Goal: Task Accomplishment & Management: Manage account settings

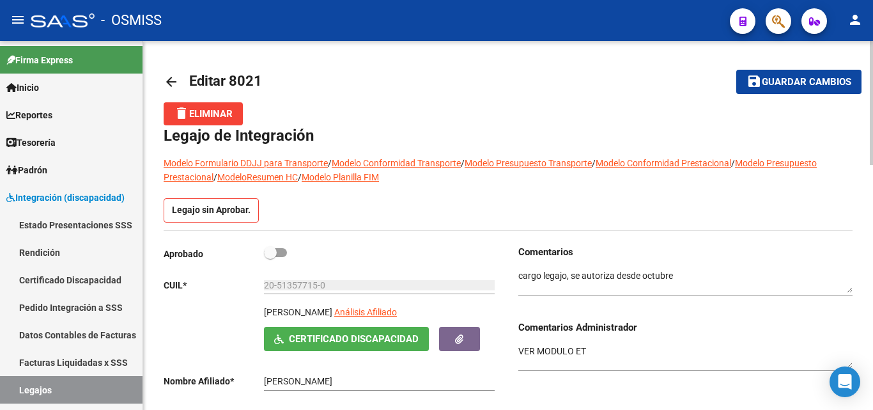
click at [167, 81] on mat-icon "arrow_back" at bounding box center [171, 81] width 15 height 15
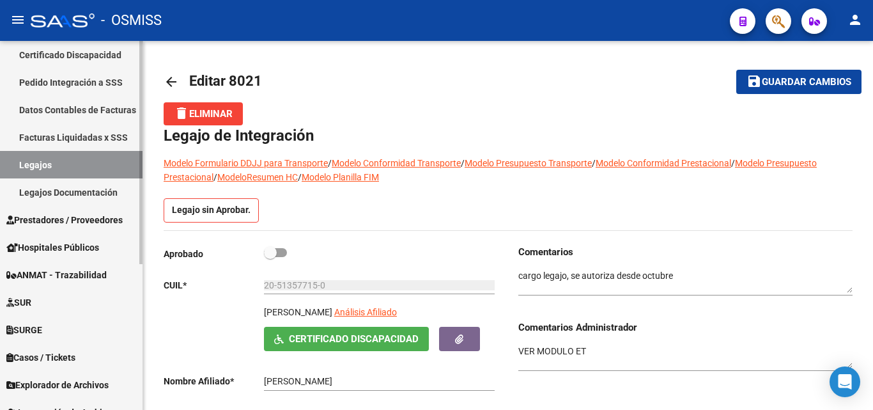
scroll to position [241, 0]
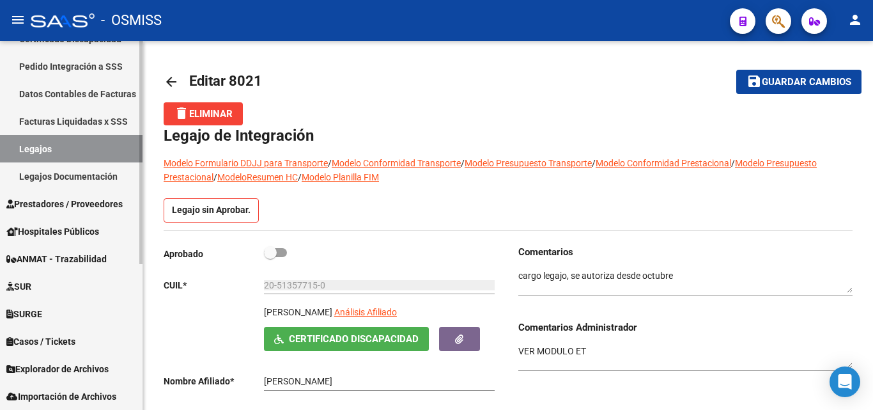
click at [163, 353] on mat-sidenav-container "Firma Express Inicio Calendario SSS Instructivos Contacto OS Reportes Ingresos …" at bounding box center [436, 225] width 873 height 369
click at [38, 208] on span "Prestadores / Proveedores" at bounding box center [64, 204] width 116 height 14
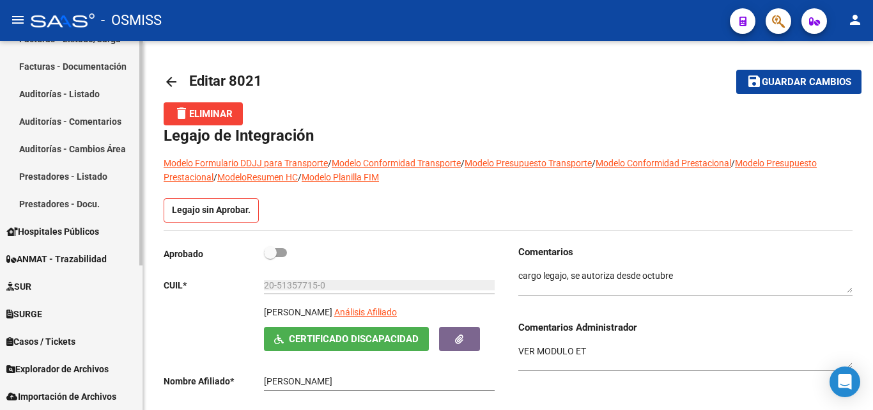
scroll to position [213, 0]
click at [99, 194] on link "Prestadores - Docu." at bounding box center [71, 203] width 143 height 27
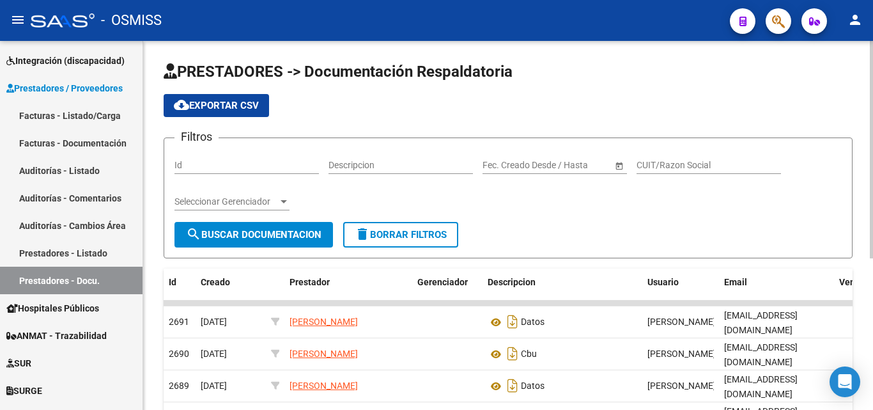
scroll to position [111, 0]
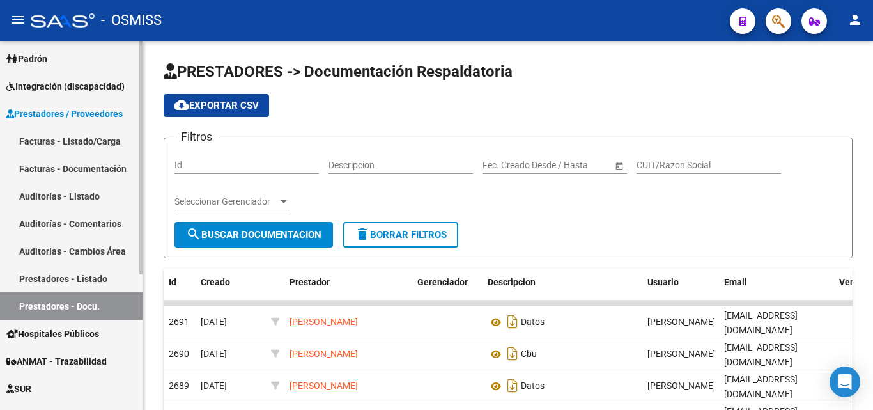
click at [34, 142] on link "Facturas - Listado/Carga" at bounding box center [71, 140] width 143 height 27
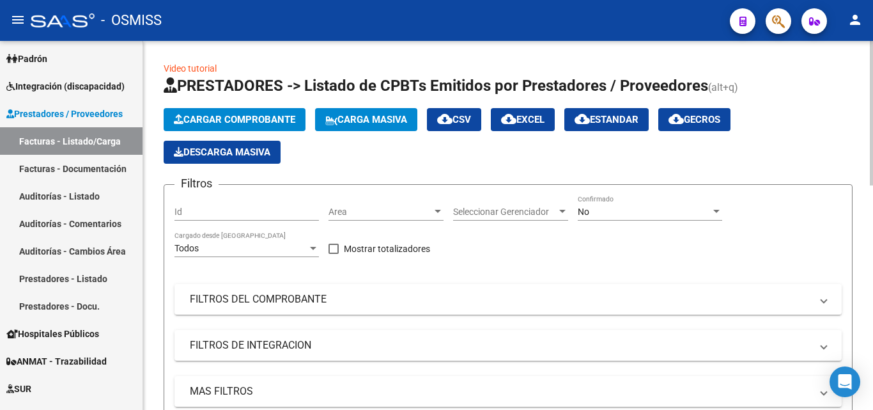
click at [330, 154] on div "Cargar Comprobante Carga Masiva cloud_download CSV cloud_download EXCEL cloud_d…" at bounding box center [508, 136] width 689 height 56
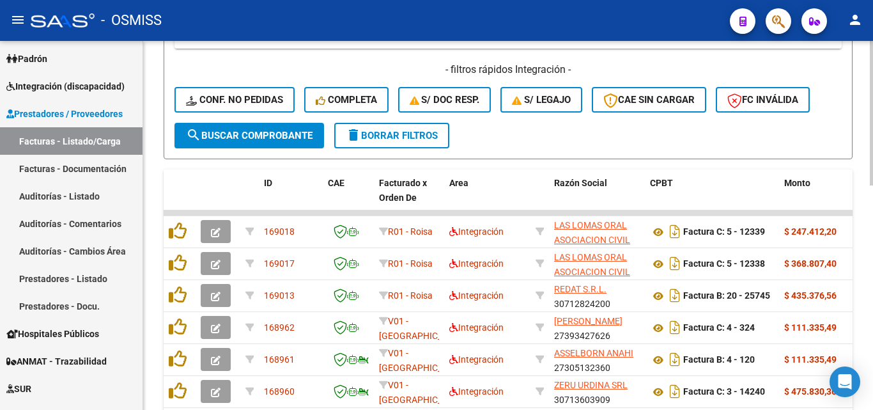
scroll to position [383, 0]
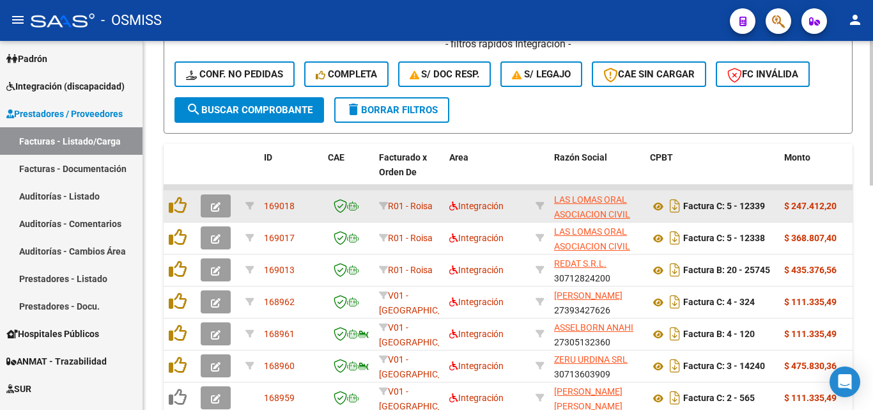
click at [212, 200] on span "button" at bounding box center [216, 206] width 10 height 12
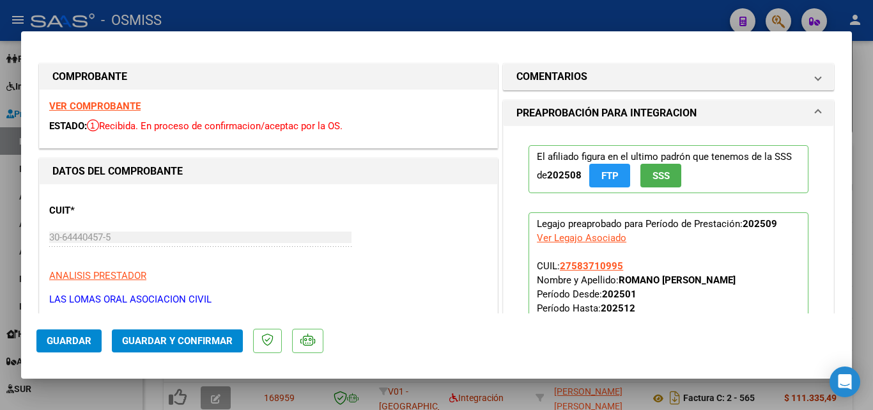
click at [737, 238] on p "Legajo preaprobado para Período de Prestación: 202509 Ver Legajo Asociado CUIL:…" at bounding box center [668, 304] width 280 height 184
click at [736, 238] on p "Legajo preaprobado para Período de Prestación: 202509 Ver Legajo Asociado CUIL:…" at bounding box center [668, 304] width 280 height 184
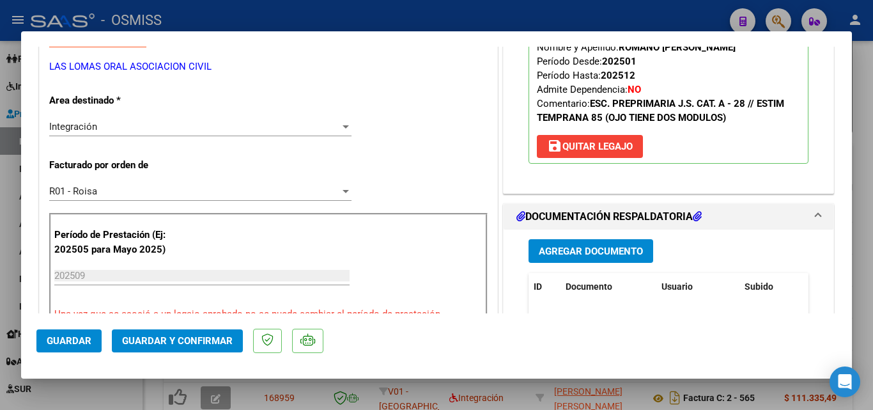
click at [839, 131] on mat-dialog-content "COMPROBANTE VER COMPROBANTE ESTADO: Recibida. En proceso de confirmacion/acepta…" at bounding box center [436, 180] width 831 height 266
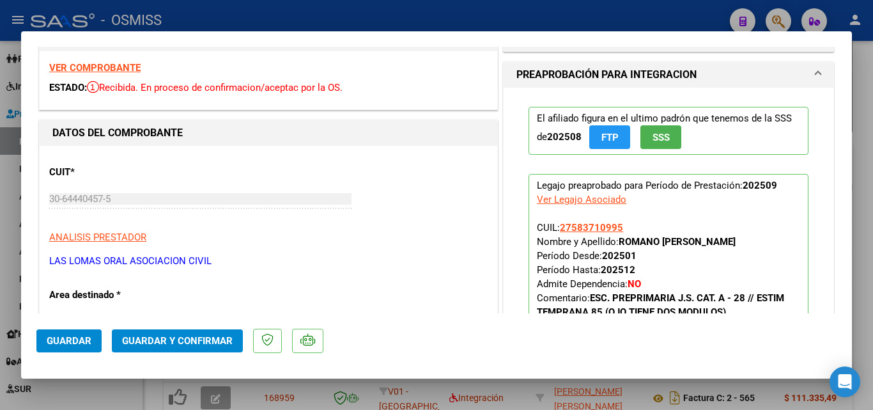
scroll to position [35, 0]
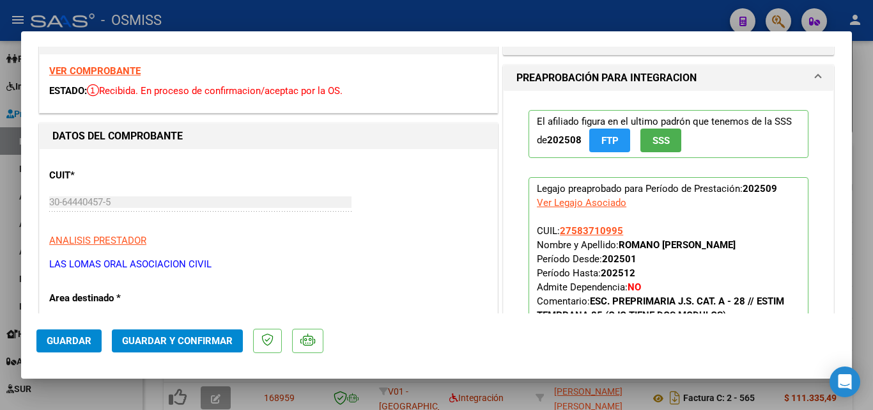
click at [476, 131] on h1 "DATOS DEL COMPROBANTE" at bounding box center [268, 135] width 432 height 15
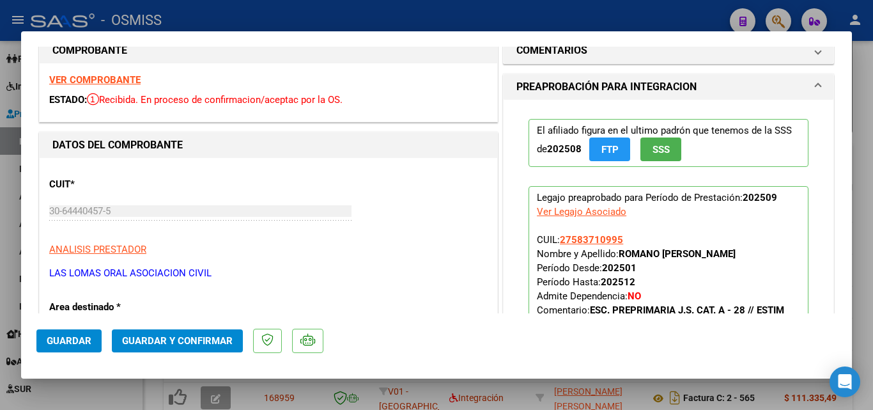
scroll to position [0, 0]
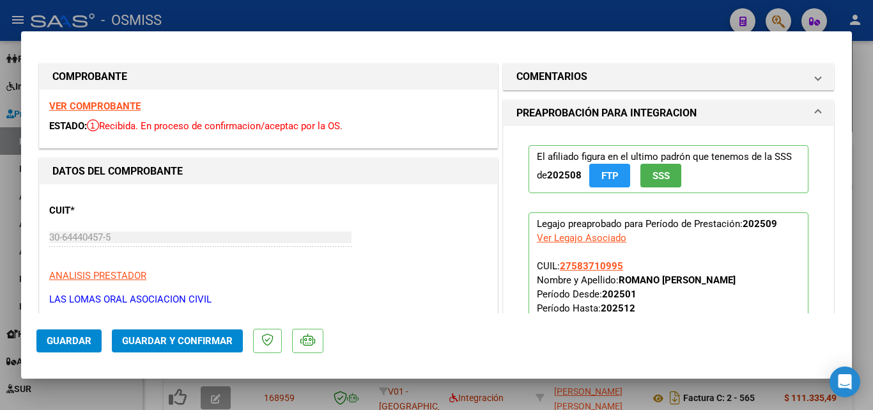
click at [618, 10] on div at bounding box center [436, 205] width 873 height 410
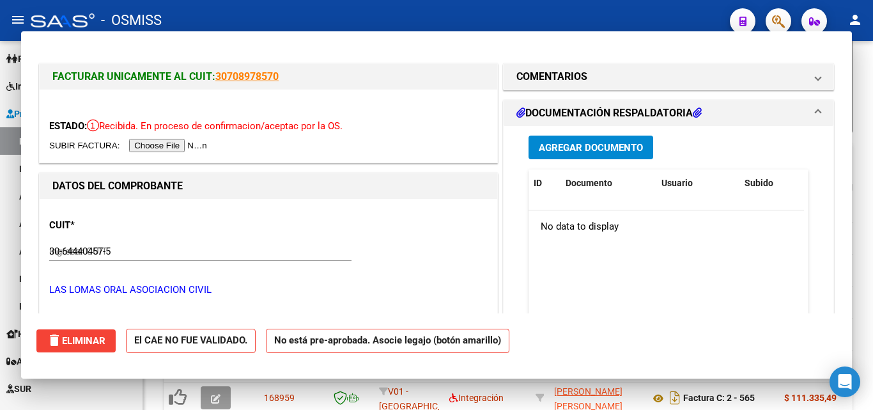
type input "$ 0,00"
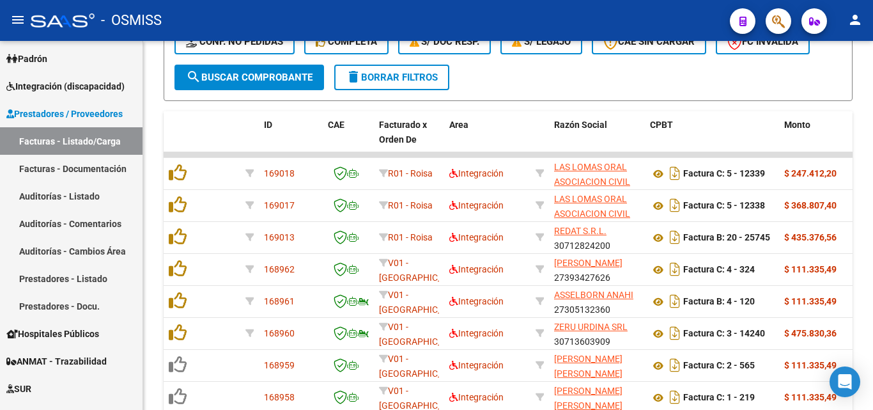
click at [618, 10] on div "- OSMISS" at bounding box center [375, 20] width 689 height 28
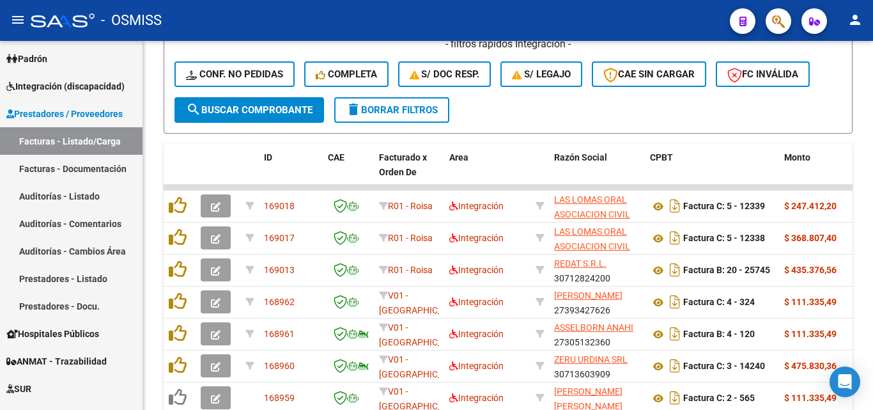
scroll to position [383, 0]
drag, startPoint x: 270, startPoint y: 160, endPoint x: 250, endPoint y: 164, distance: 20.7
click at [250, 164] on div at bounding box center [249, 157] width 8 height 15
click at [265, 160] on span "ID" at bounding box center [268, 157] width 8 height 10
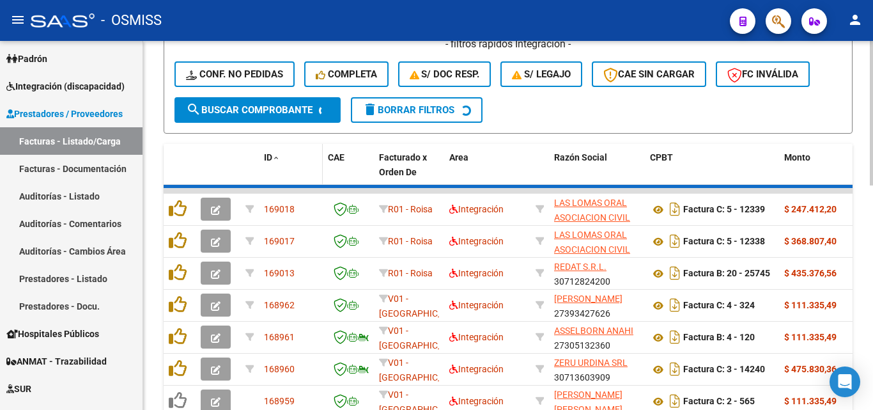
click at [265, 160] on span "ID" at bounding box center [268, 157] width 8 height 10
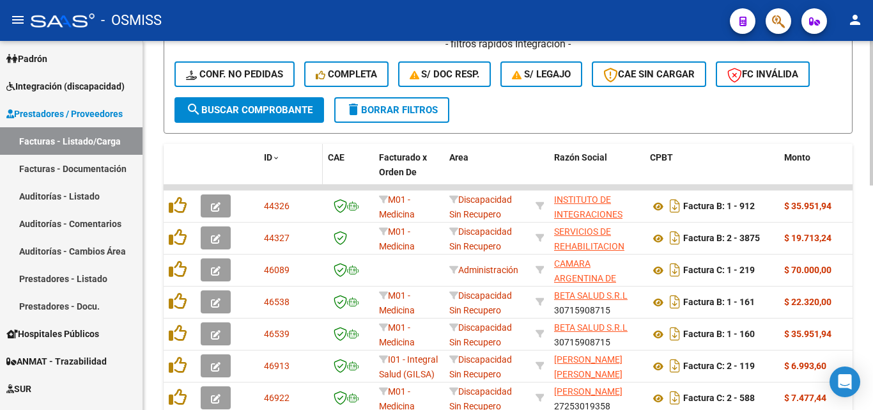
click at [275, 160] on span at bounding box center [276, 158] width 8 height 9
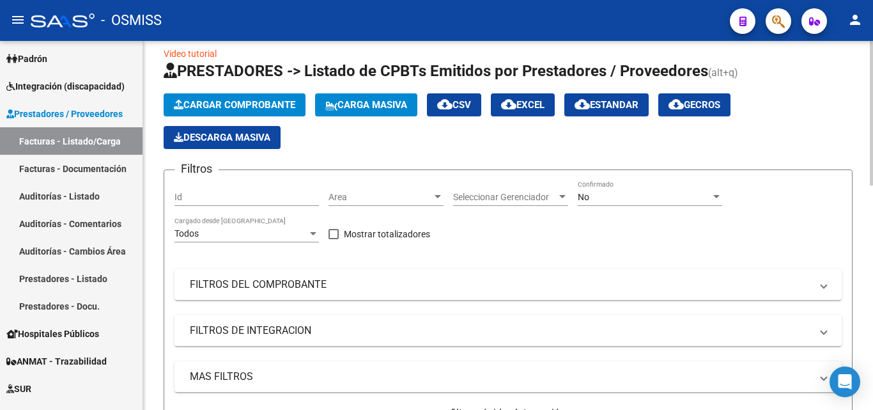
click at [870, 112] on div at bounding box center [871, 225] width 3 height 369
click at [564, 133] on div "Cargar Comprobante Carga Masiva cloud_download CSV cloud_download EXCEL cloud_d…" at bounding box center [508, 121] width 689 height 56
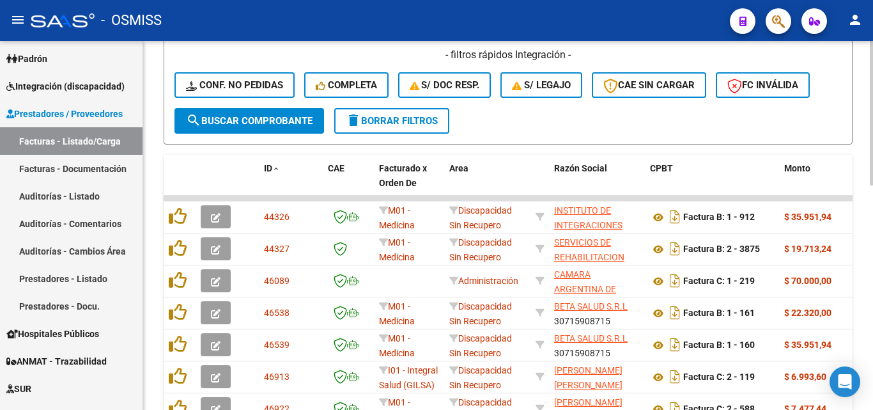
scroll to position [398, 0]
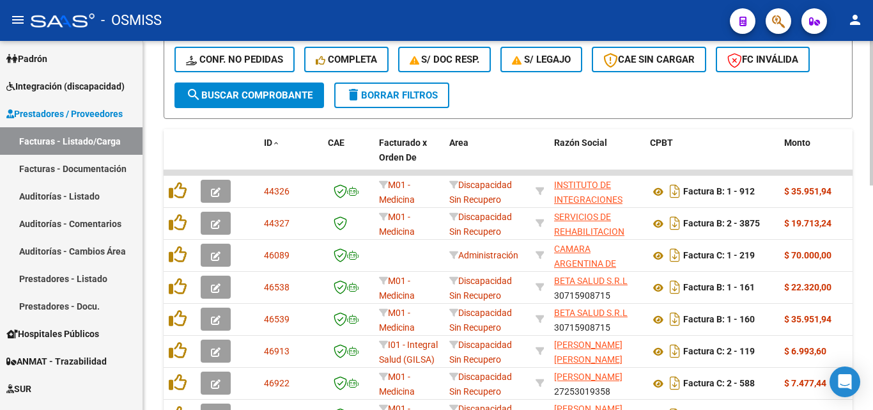
click at [867, 109] on div "Video tutorial PRESTADORES -> Listado de CPBTs Emitidos por Prestadores / Prove…" at bounding box center [508, 108] width 730 height 930
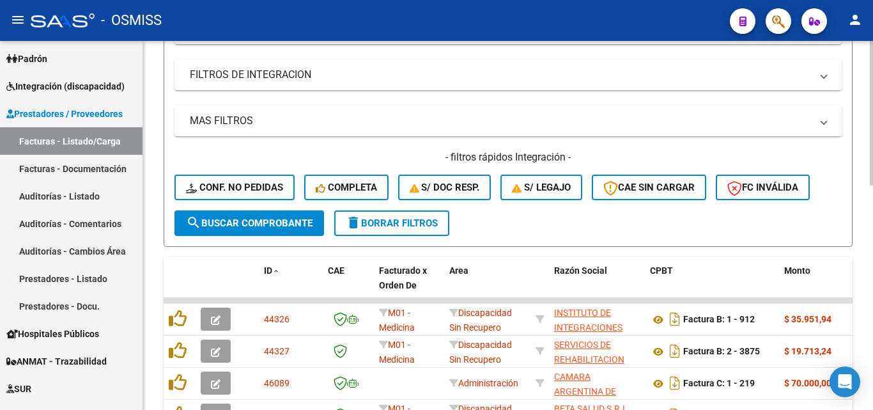
scroll to position [245, 0]
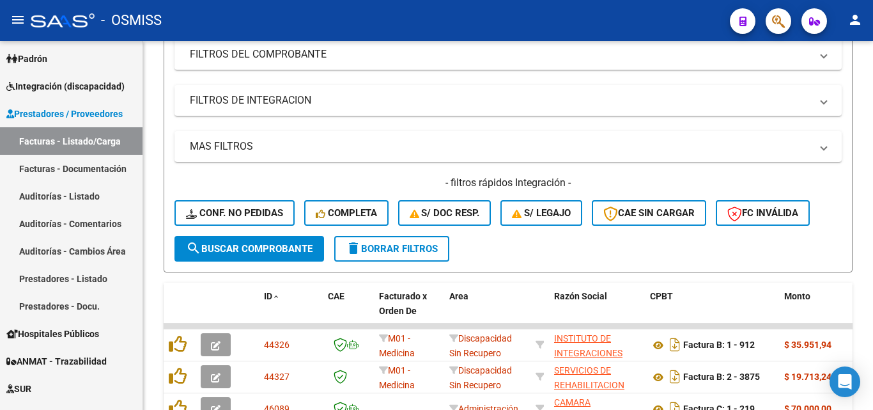
drag, startPoint x: 391, startPoint y: 312, endPoint x: 364, endPoint y: 16, distance: 297.1
click at [364, 16] on div "- OSMISS" at bounding box center [375, 20] width 689 height 28
click at [856, 182] on div "Video tutorial PRESTADORES -> Listado de CPBTs Emitidos por Prestadores / Prove…" at bounding box center [508, 261] width 730 height 930
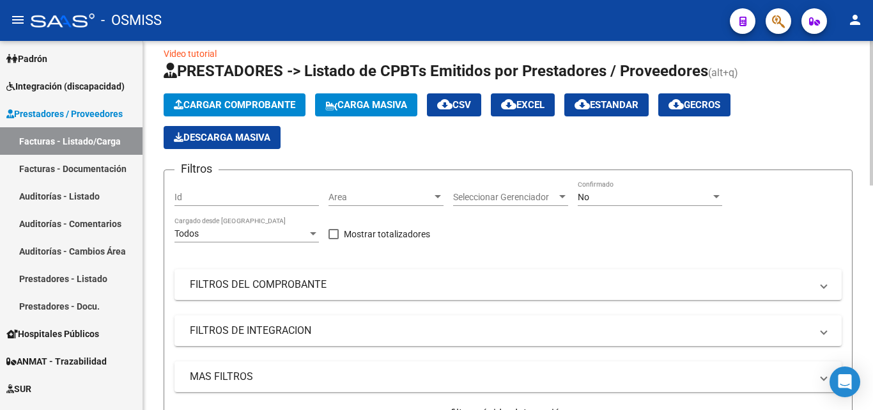
scroll to position [0, 0]
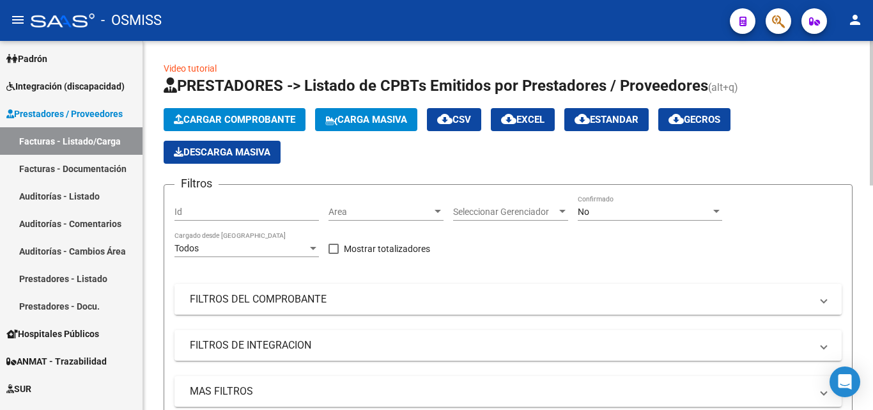
click at [244, 304] on mat-panel-title "FILTROS DEL COMPROBANTE" at bounding box center [500, 299] width 621 height 14
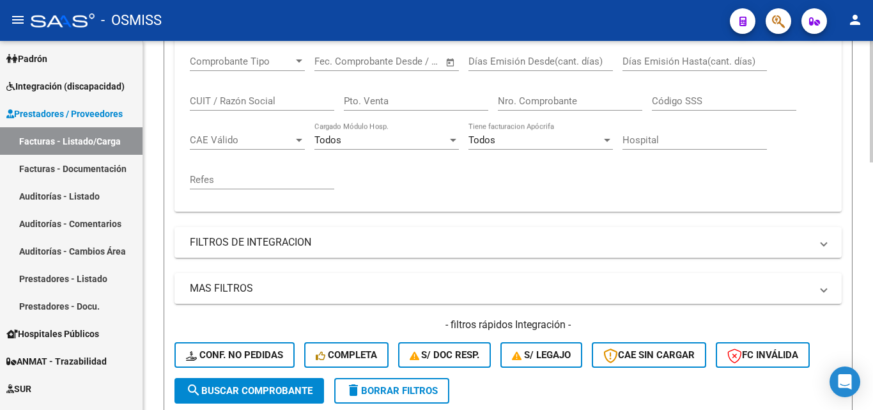
scroll to position [307, 0]
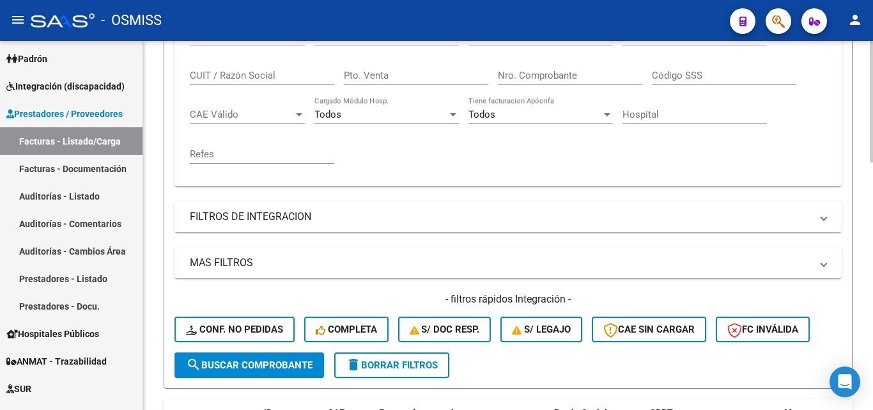
click at [828, 217] on mat-expansion-panel-header "FILTROS DE INTEGRACION" at bounding box center [507, 216] width 667 height 31
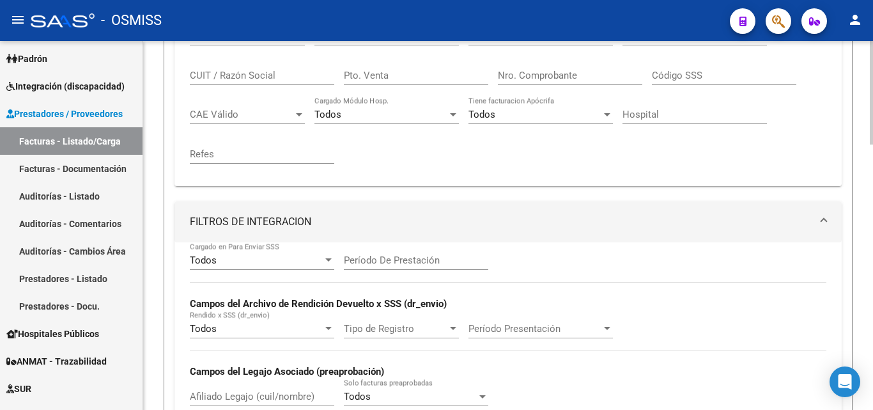
click at [855, 219] on div "Video tutorial PRESTADORES -> Listado de CPBTs Emitidos por Prestadores / Prove…" at bounding box center [508, 386] width 730 height 1304
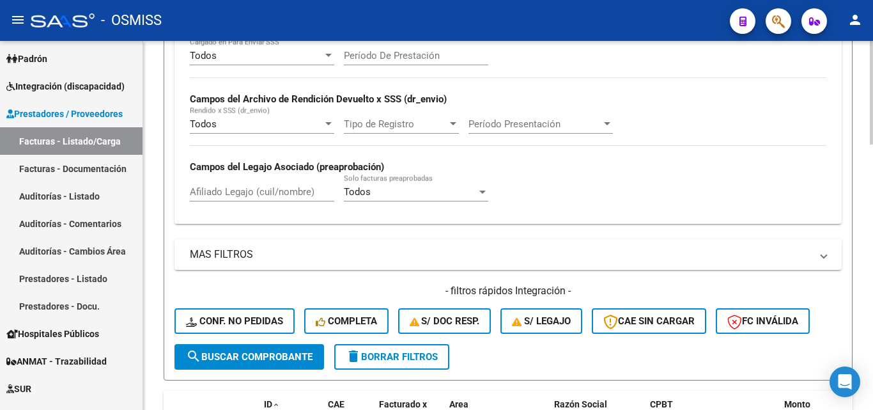
scroll to position [537, 0]
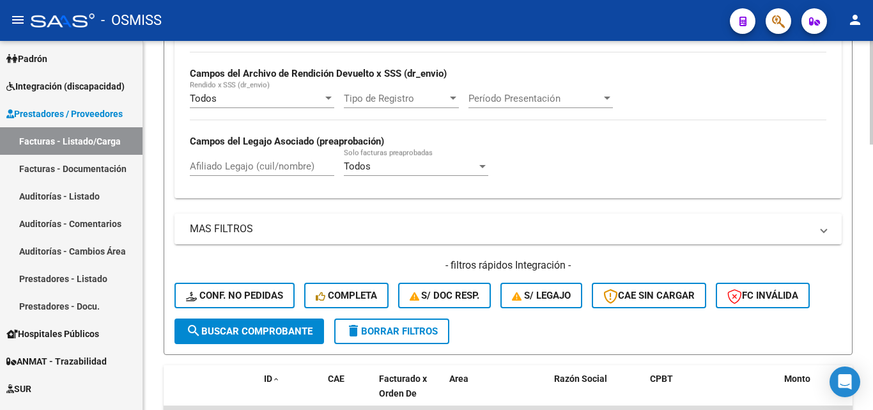
click at [821, 229] on span at bounding box center [823, 229] width 5 height 14
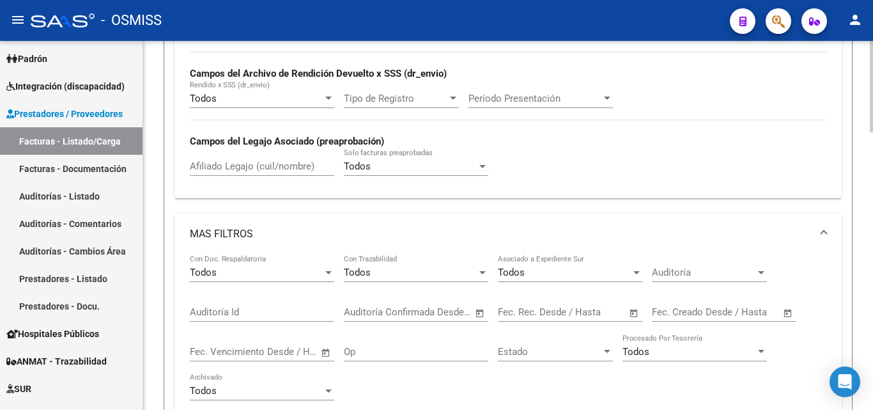
click at [863, 228] on div "Video tutorial PRESTADORES -> Listado de CPBTs Emitidos por Prestadores / Prove…" at bounding box center [508, 245] width 730 height 1483
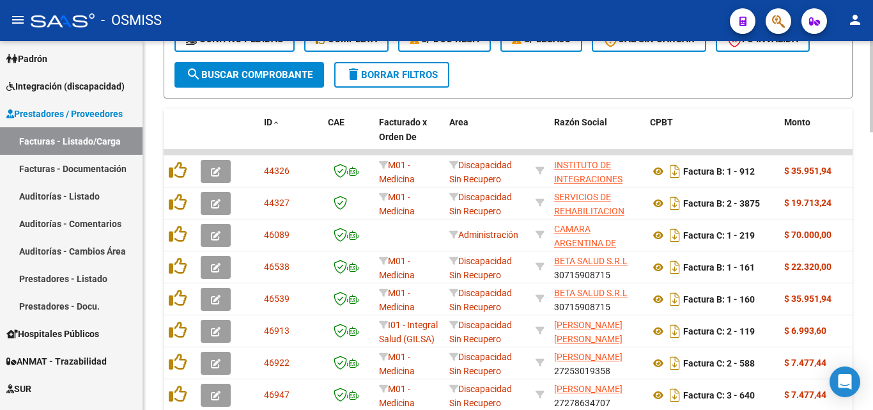
scroll to position [997, 0]
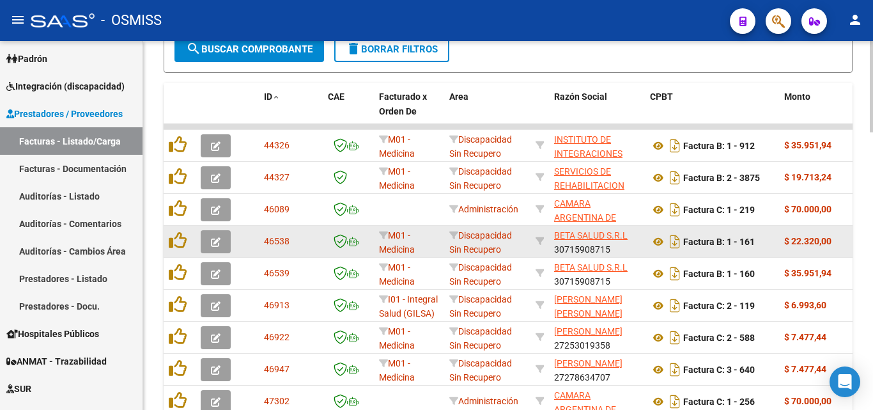
click at [586, 247] on div "BETA SALUD S.R.L 30715908715" at bounding box center [597, 241] width 86 height 27
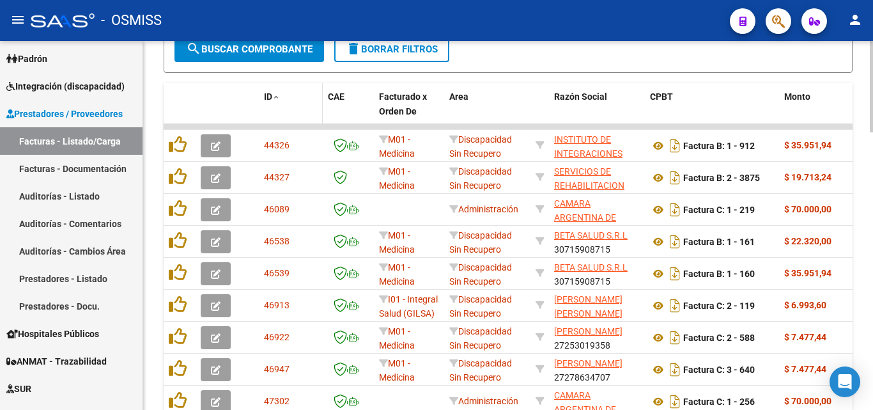
click at [321, 110] on span at bounding box center [320, 111] width 6 height 56
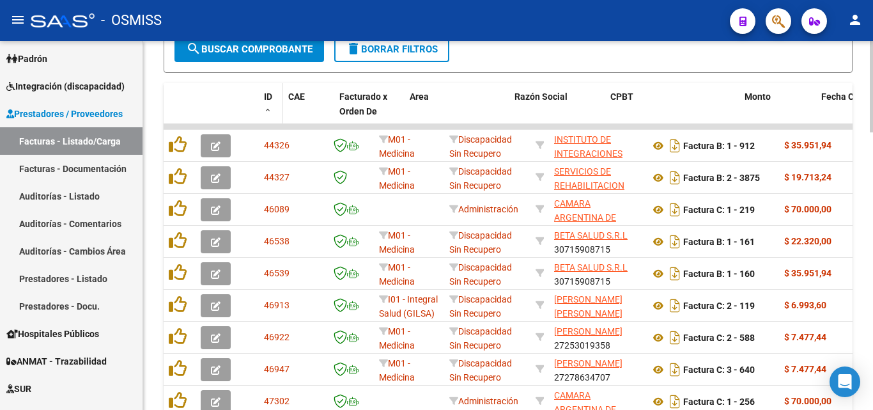
drag, startPoint x: 321, startPoint y: 110, endPoint x: 281, endPoint y: 111, distance: 40.3
click at [281, 111] on span at bounding box center [280, 111] width 6 height 56
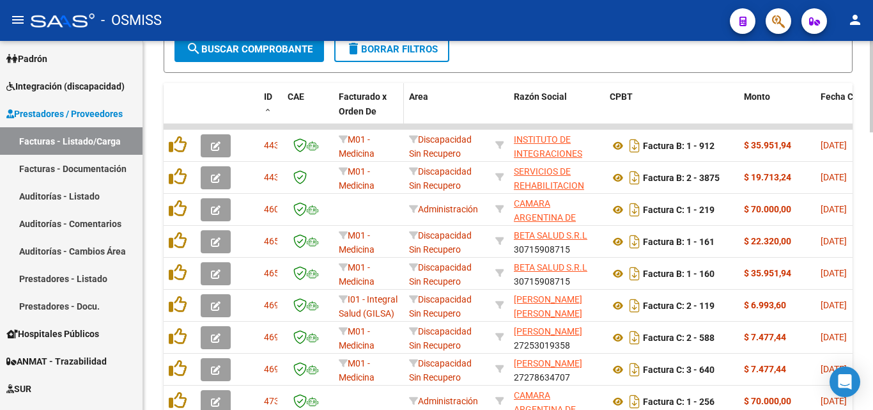
click at [383, 102] on div "Facturado x Orden De" at bounding box center [369, 103] width 60 height 29
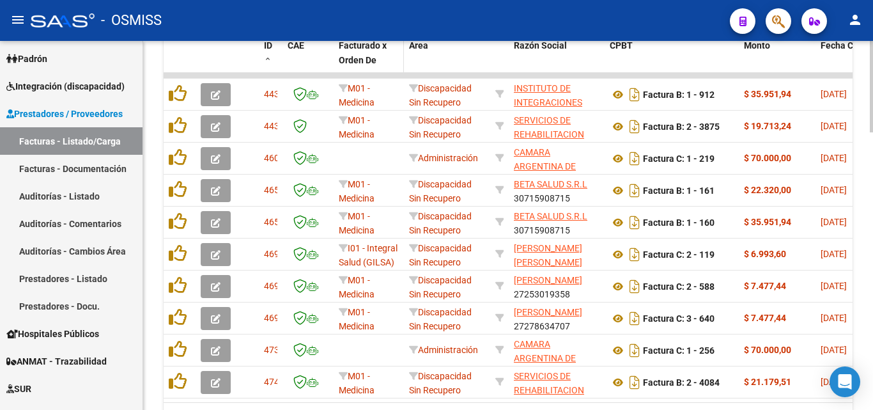
scroll to position [1022, 0]
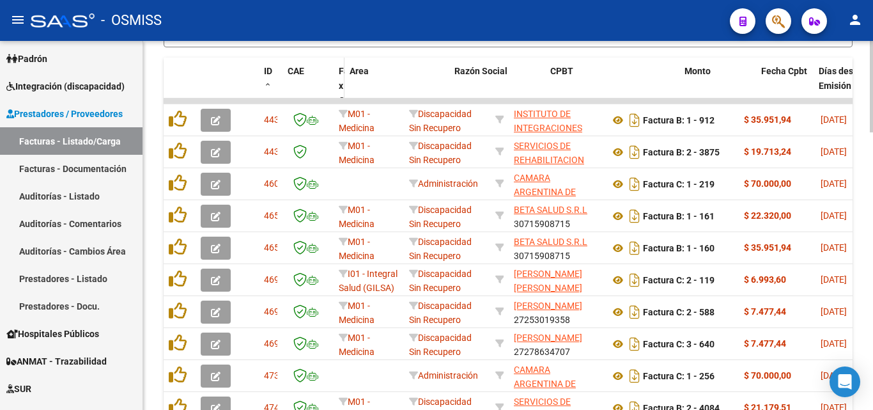
drag, startPoint x: 403, startPoint y: 77, endPoint x: 343, endPoint y: 82, distance: 60.2
click at [343, 82] on span at bounding box center [342, 101] width 6 height 86
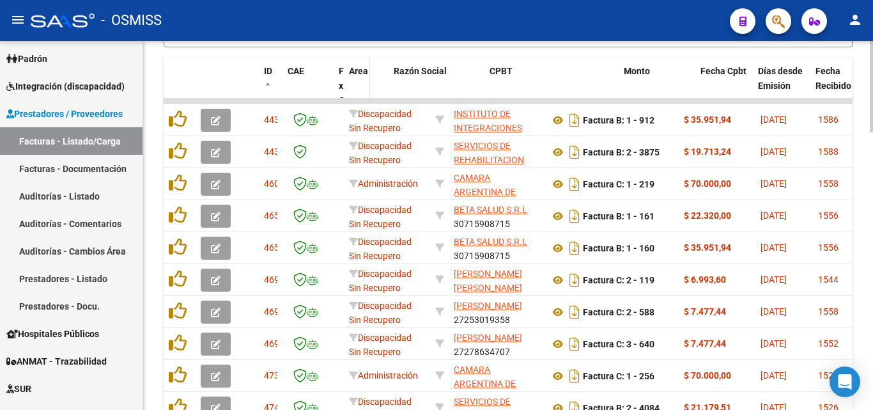
drag, startPoint x: 429, startPoint y: 77, endPoint x: 369, endPoint y: 79, distance: 60.1
click at [369, 79] on span at bounding box center [367, 101] width 6 height 86
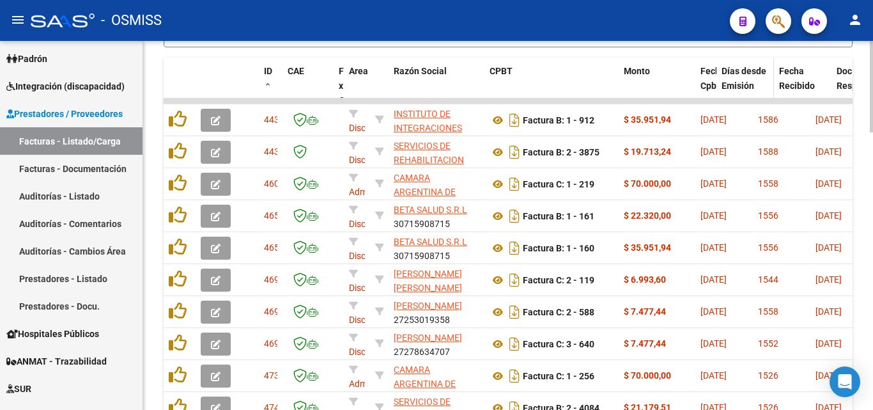
drag, startPoint x: 749, startPoint y: 83, endPoint x: 714, endPoint y: 80, distance: 35.3
click at [711, 83] on span at bounding box center [714, 101] width 6 height 86
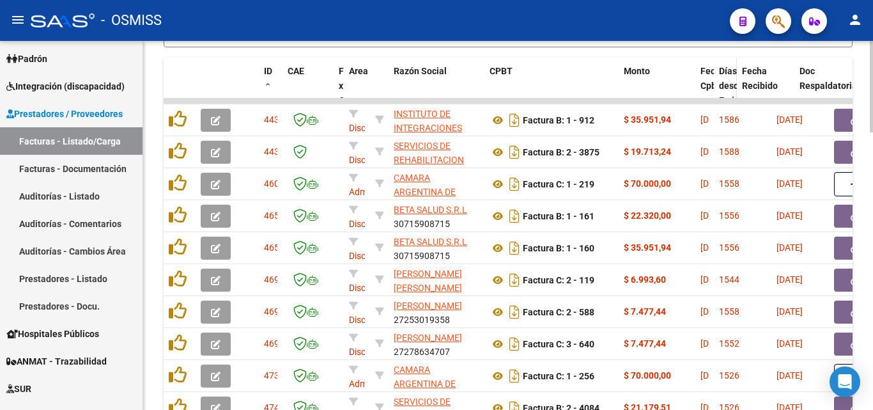
drag, startPoint x: 768, startPoint y: 80, endPoint x: 733, endPoint y: 85, distance: 34.9
click at [733, 85] on span at bounding box center [734, 101] width 6 height 86
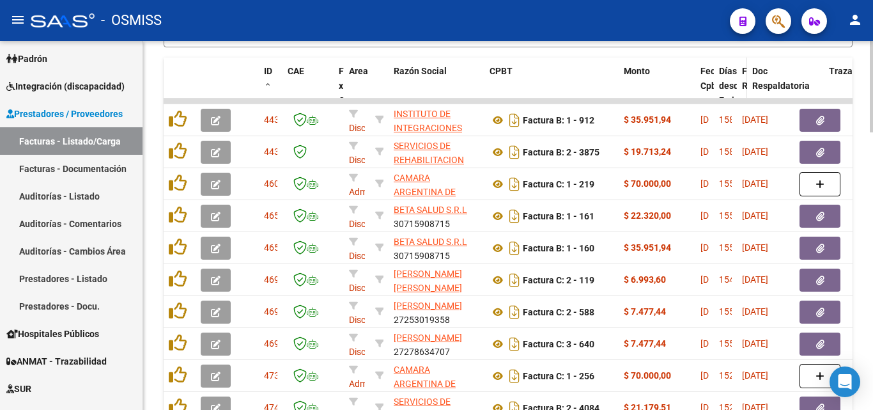
drag, startPoint x: 792, startPoint y: 77, endPoint x: 744, endPoint y: 77, distance: 47.9
click at [744, 76] on span at bounding box center [744, 101] width 6 height 86
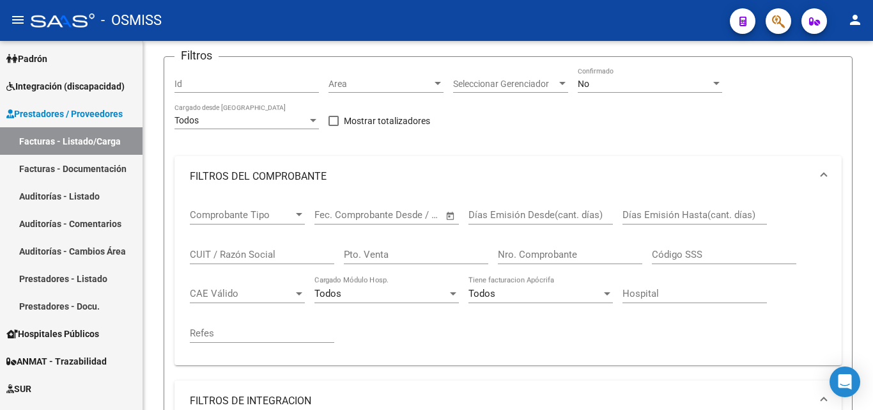
scroll to position [102, 0]
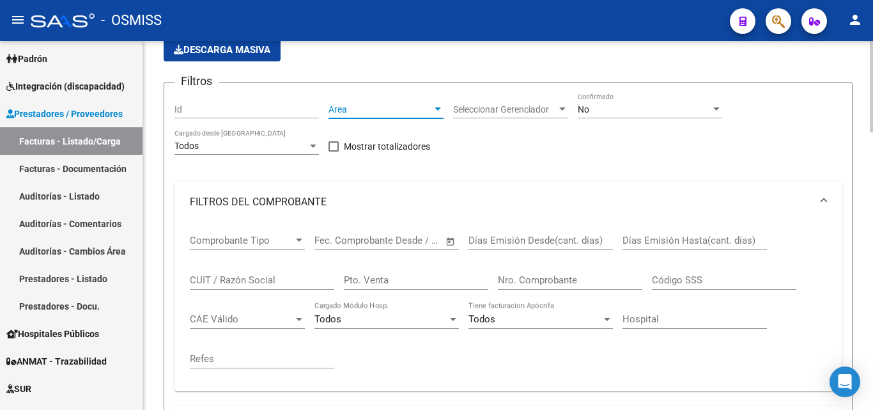
click at [438, 108] on div at bounding box center [438, 108] width 6 height 3
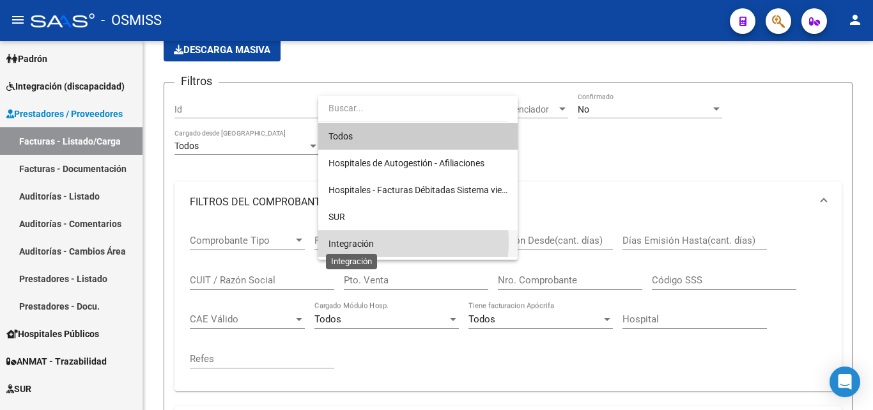
click at [366, 242] on span "Integración" at bounding box center [350, 243] width 45 height 10
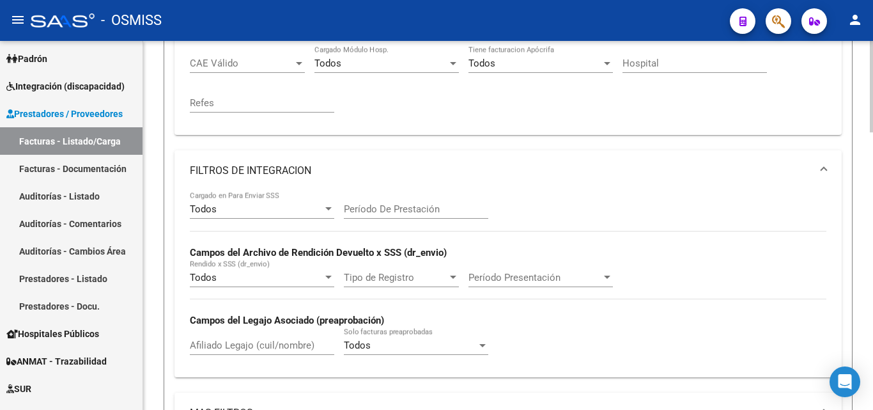
scroll to position [383, 0]
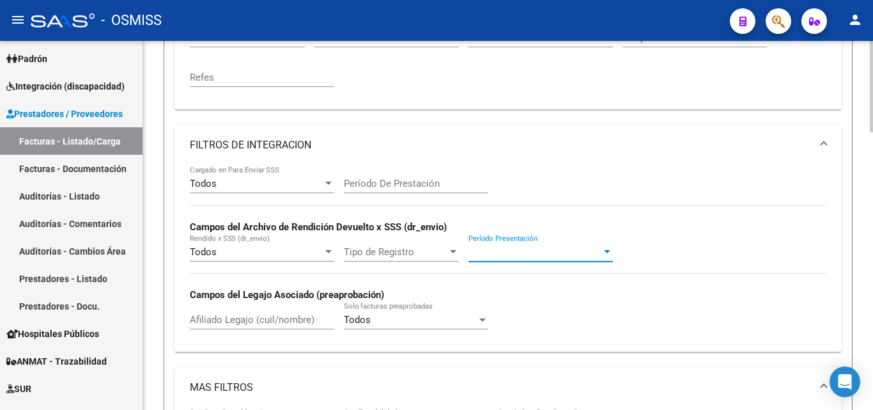
click at [608, 251] on div at bounding box center [607, 251] width 6 height 3
click at [699, 235] on div "Todos Cargado en Para Enviar SSS Período De Prestación Campos del Archivo de Re…" at bounding box center [508, 254] width 636 height 176
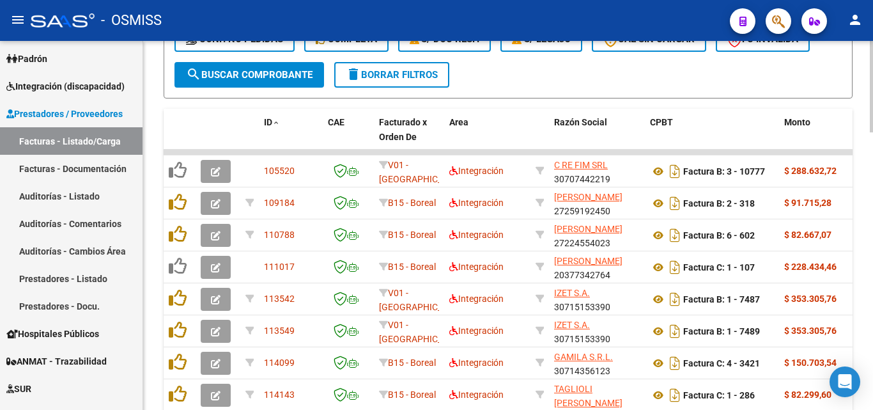
scroll to position [997, 0]
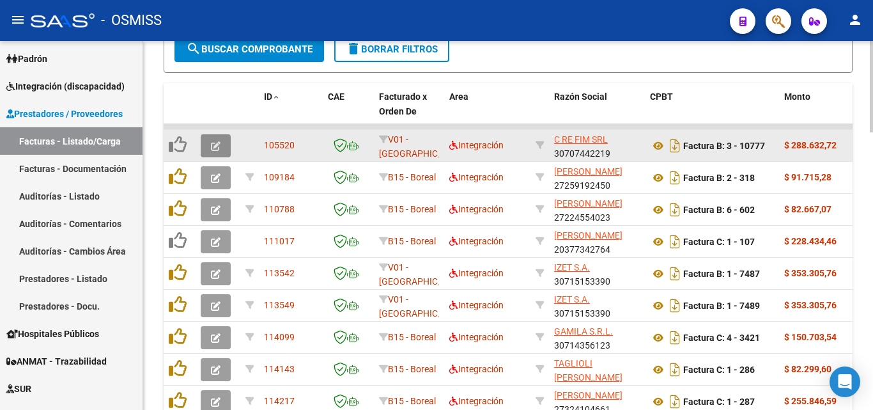
click at [220, 150] on icon "button" at bounding box center [216, 146] width 10 height 10
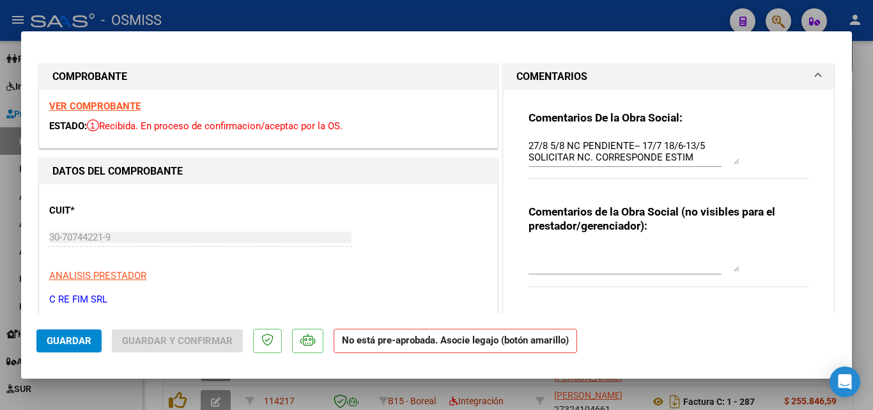
click at [430, 15] on div at bounding box center [436, 205] width 873 height 410
type input "$ 0,00"
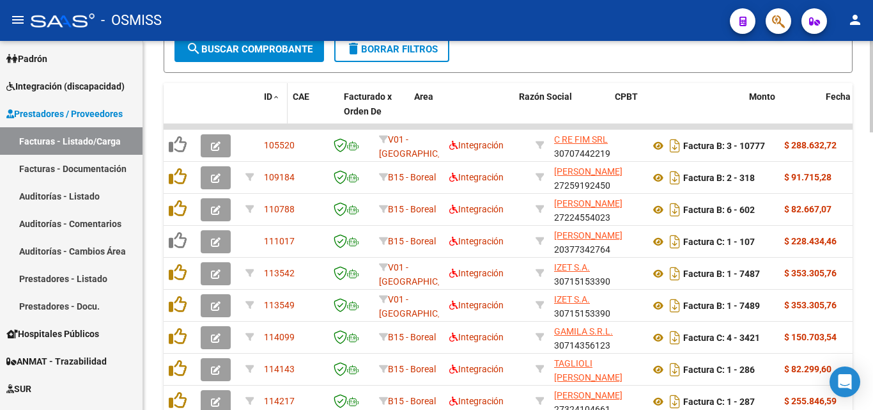
drag, startPoint x: 321, startPoint y: 105, endPoint x: 286, endPoint y: 113, distance: 36.0
click at [286, 113] on span at bounding box center [285, 111] width 6 height 56
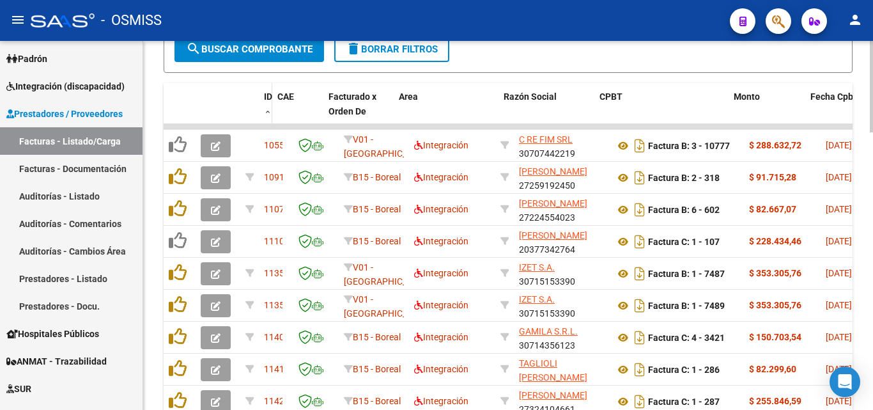
drag, startPoint x: 286, startPoint y: 113, endPoint x: 271, endPoint y: 111, distance: 15.5
click at [271, 111] on span at bounding box center [269, 111] width 6 height 56
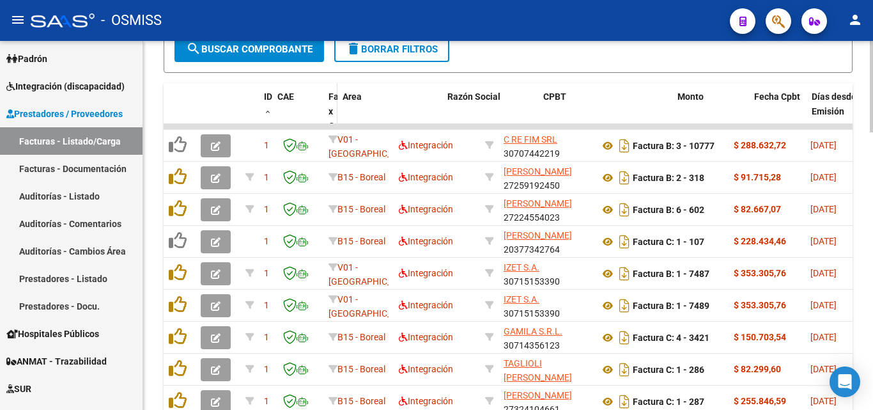
drag, startPoint x: 393, startPoint y: 105, endPoint x: 336, endPoint y: 112, distance: 57.2
click at [336, 112] on span at bounding box center [335, 126] width 6 height 86
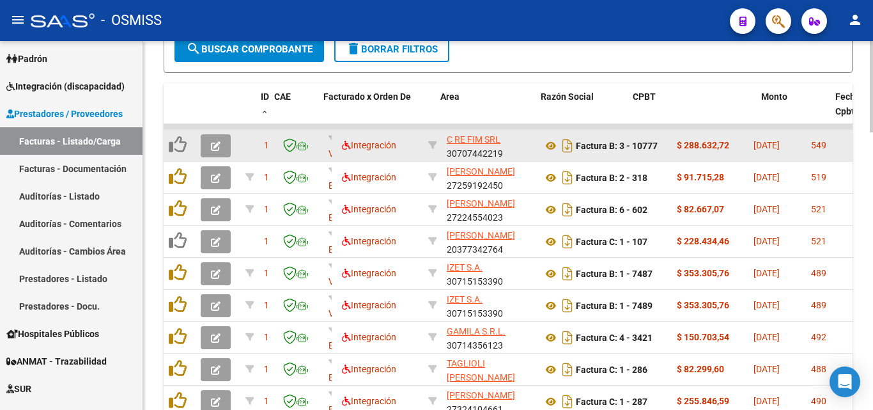
drag, startPoint x: 336, startPoint y: 112, endPoint x: 438, endPoint y: 161, distance: 113.5
click at [438, 161] on div "ID CAE Facturado x Orden De Area Razón Social CPBT Monto Fecha Cpbt Días desde …" at bounding box center [508, 284] width 689 height 403
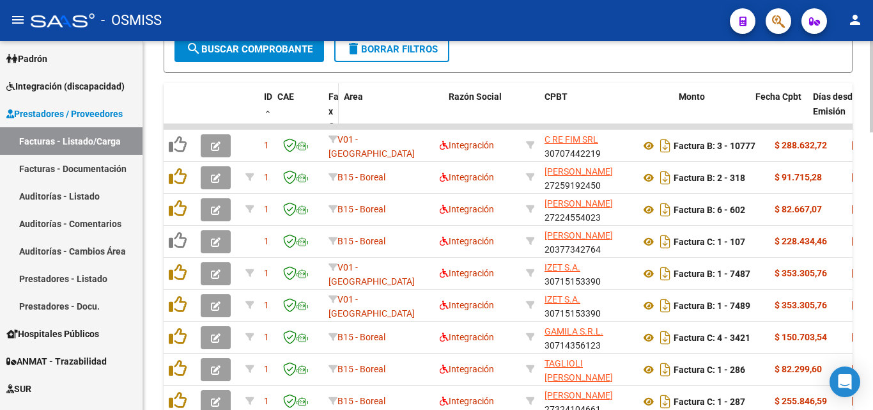
drag, startPoint x: 432, startPoint y: 105, endPoint x: 336, endPoint y: 109, distance: 95.9
click at [336, 109] on span at bounding box center [336, 126] width 6 height 86
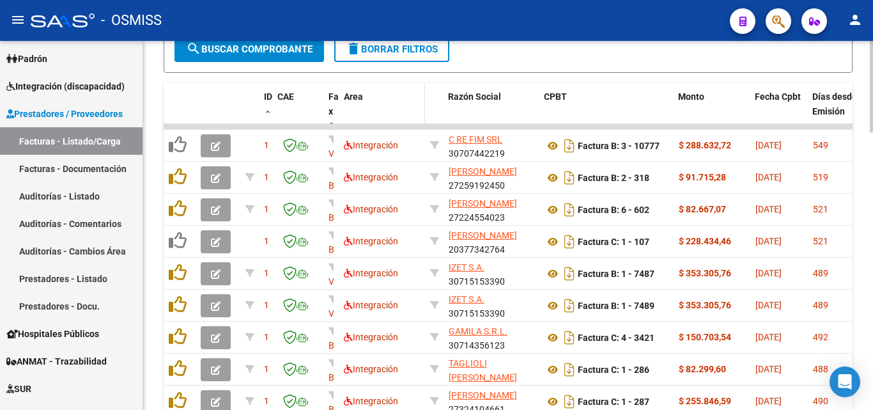
drag, startPoint x: 442, startPoint y: 107, endPoint x: 359, endPoint y: 98, distance: 84.2
drag, startPoint x: 401, startPoint y: 116, endPoint x: 394, endPoint y: 112, distance: 8.9
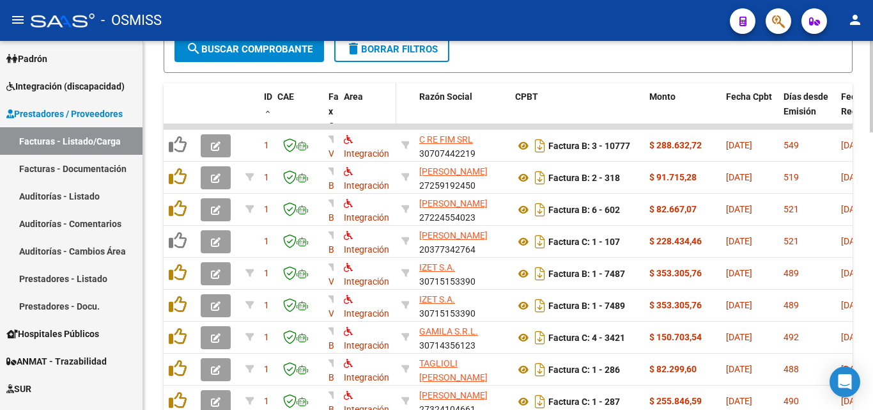
click at [391, 112] on span at bounding box center [393, 126] width 6 height 86
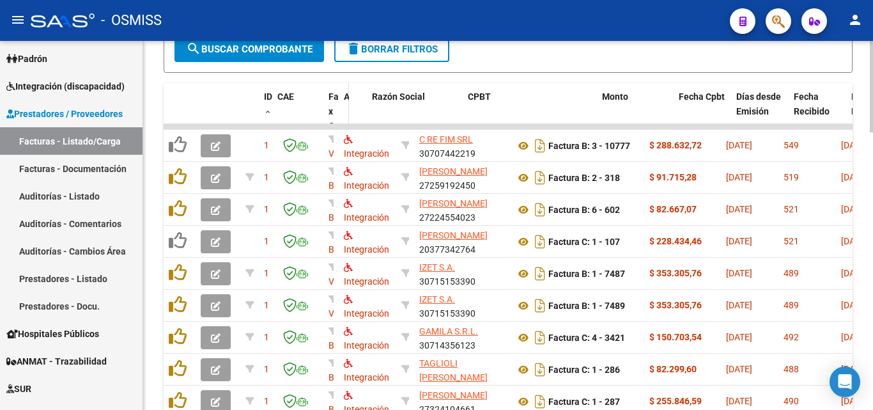
drag, startPoint x: 391, startPoint y: 112, endPoint x: 343, endPoint y: 114, distance: 48.0
click at [343, 114] on span at bounding box center [346, 126] width 6 height 86
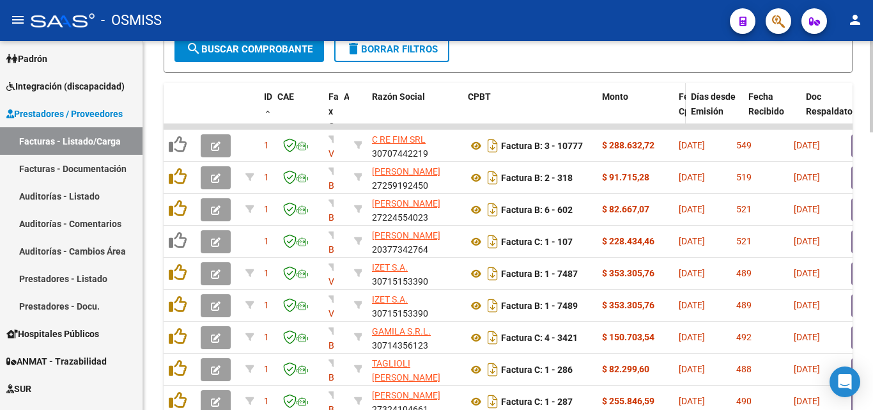
drag, startPoint x: 729, startPoint y: 104, endPoint x: 684, endPoint y: 113, distance: 46.2
click at [684, 113] on span at bounding box center [683, 126] width 6 height 86
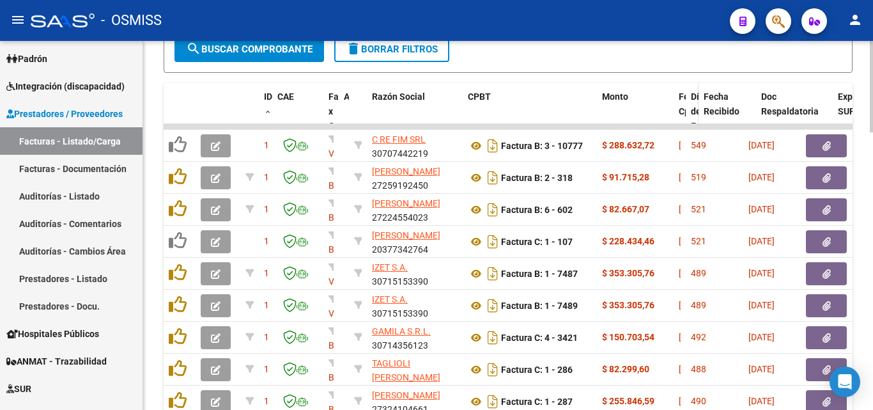
drag, startPoint x: 743, startPoint y: 104, endPoint x: 699, endPoint y: 101, distance: 43.6
click at [698, 101] on datatable-header-cell "Días desde Emisión" at bounding box center [692, 126] width 13 height 86
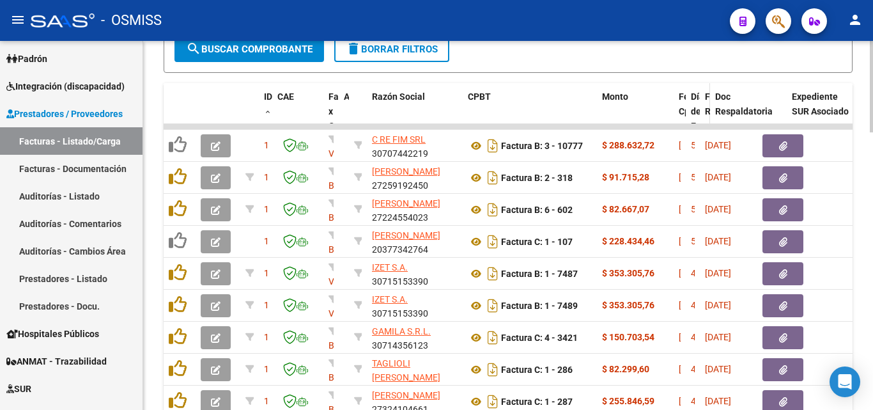
drag, startPoint x: 755, startPoint y: 100, endPoint x: 707, endPoint y: 105, distance: 47.6
click at [707, 105] on span at bounding box center [707, 126] width 6 height 86
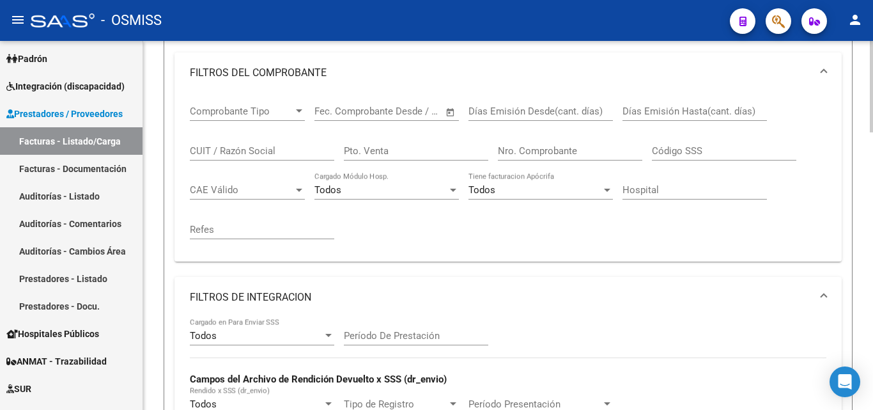
scroll to position [0, 0]
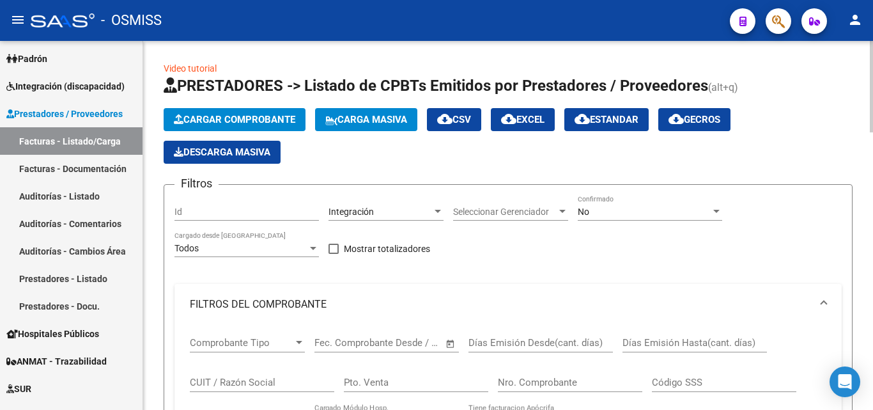
click at [789, 22] on div "menu - OSMISS person Firma Express Inicio Calendario SSS Instructivos Contacto …" at bounding box center [436, 205] width 873 height 410
drag, startPoint x: 144, startPoint y: 52, endPoint x: 139, endPoint y: 35, distance: 18.6
click at [139, 35] on mat-toolbar "menu - OSMISS person" at bounding box center [436, 20] width 873 height 41
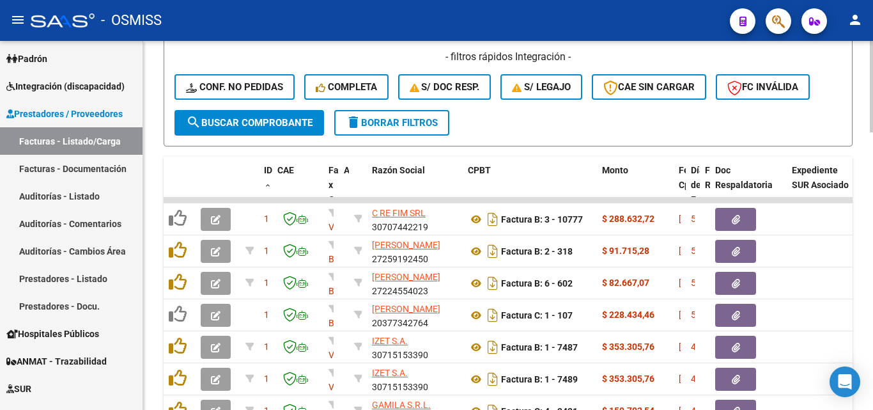
scroll to position [944, 0]
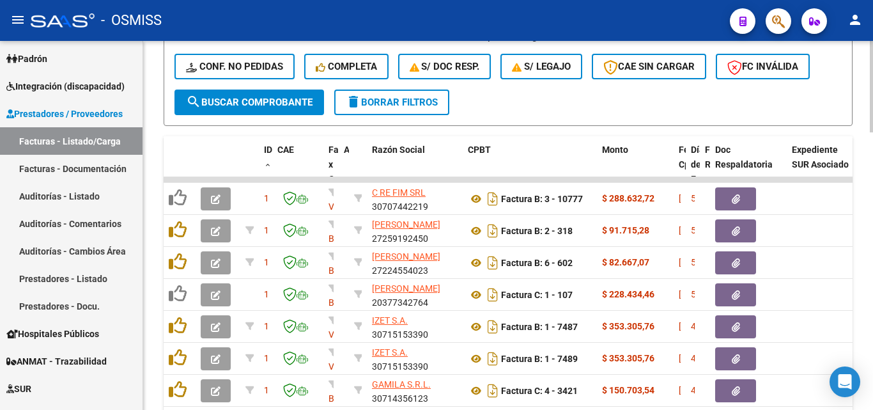
click at [872, 295] on div at bounding box center [871, 321] width 3 height 91
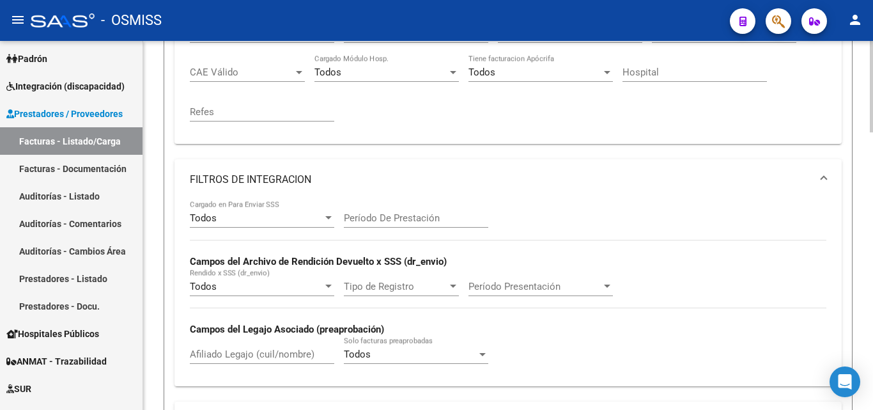
drag, startPoint x: 144, startPoint y: 77, endPoint x: 143, endPoint y: 128, distance: 50.5
click at [143, 128] on mat-sidenav-container "Firma Express Inicio Calendario SSS Instructivos Contacto OS Reportes Ingresos …" at bounding box center [436, 225] width 873 height 369
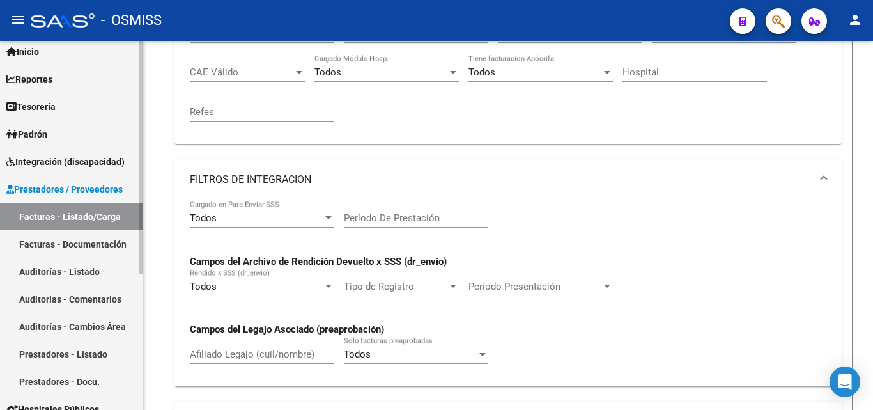
scroll to position [0, 0]
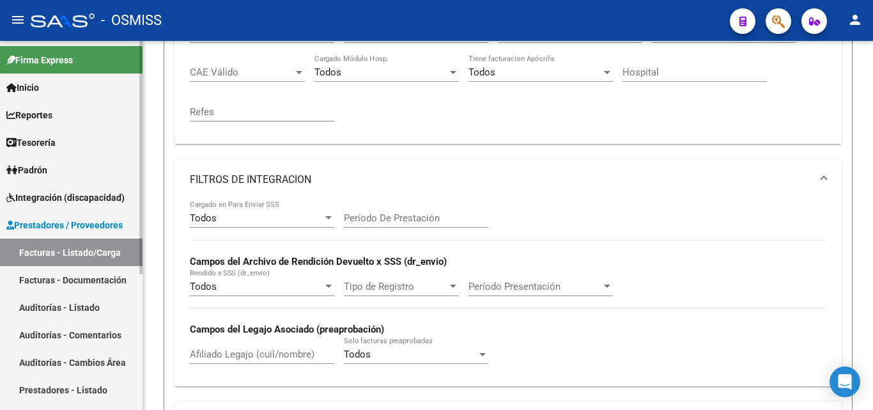
click at [118, 89] on div "Firma Express Inicio Calendario SSS Instructivos Contacto OS Reportes Ingresos …" at bounding box center [73, 332] width 146 height 582
click at [22, 23] on mat-icon "menu" at bounding box center [17, 19] width 15 height 15
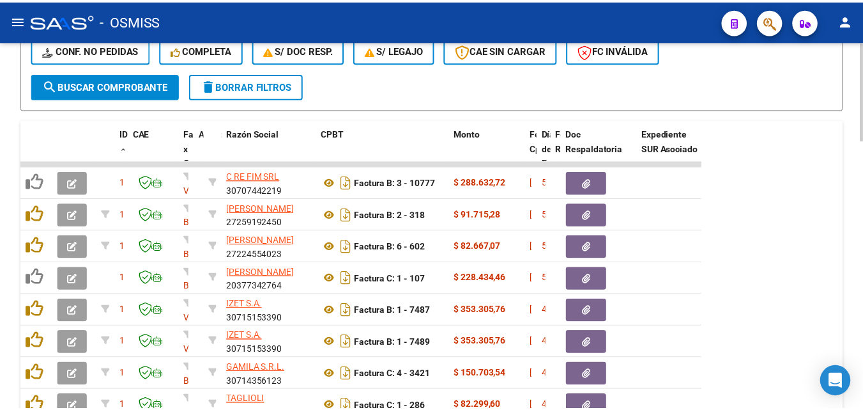
scroll to position [840, 0]
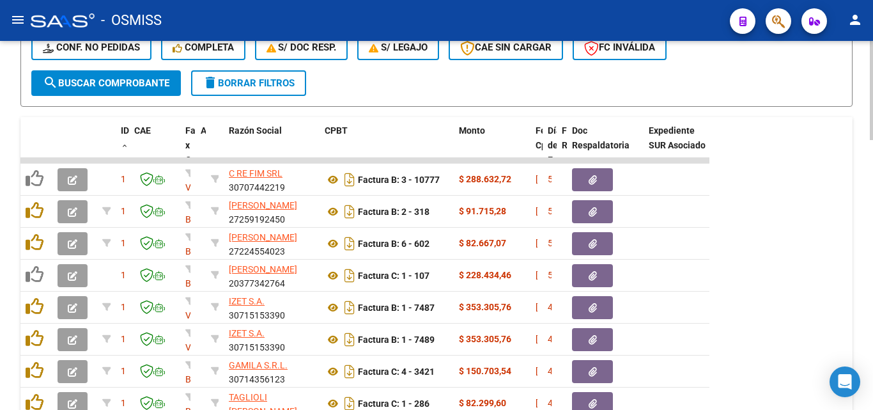
click at [872, 330] on div at bounding box center [871, 318] width 3 height 99
drag, startPoint x: 708, startPoint y: 153, endPoint x: 641, endPoint y: 153, distance: 67.1
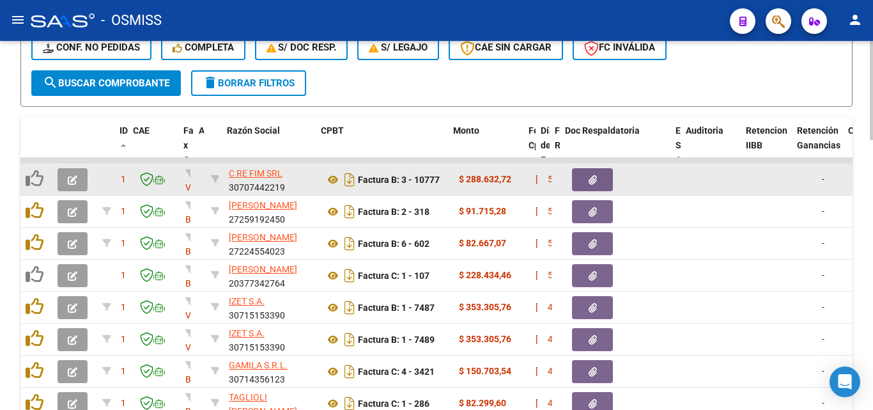
click at [677, 164] on datatable-body-cell at bounding box center [684, 179] width 61 height 31
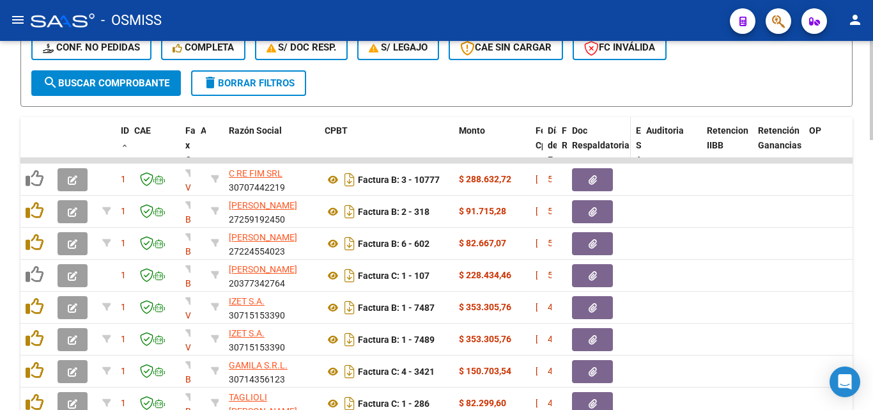
drag, startPoint x: 676, startPoint y: 137, endPoint x: 629, endPoint y: 135, distance: 46.7
click at [629, 135] on span at bounding box center [628, 160] width 6 height 86
drag, startPoint x: 700, startPoint y: 137, endPoint x: 636, endPoint y: 131, distance: 63.5
drag, startPoint x: 700, startPoint y: 142, endPoint x: 653, endPoint y: 147, distance: 47.6
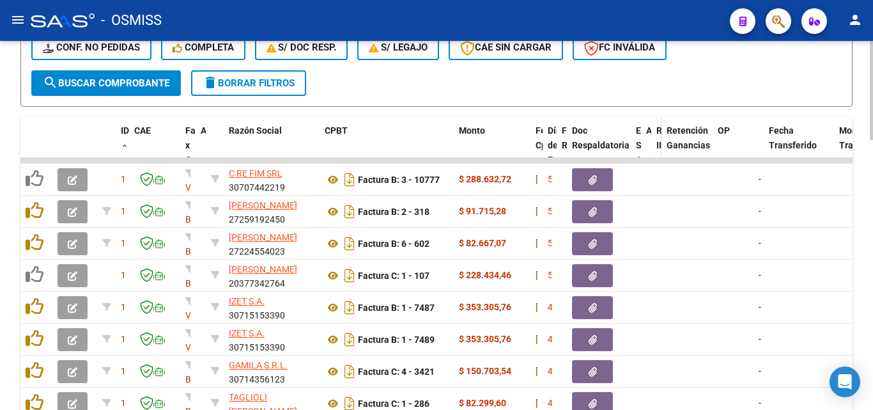
click at [653, 147] on datatable-header-cell "Retencion IIBB" at bounding box center [656, 160] width 10 height 86
drag, startPoint x: 709, startPoint y: 143, endPoint x: 671, endPoint y: 146, distance: 37.8
click at [671, 146] on span at bounding box center [672, 160] width 6 height 86
drag, startPoint x: 723, startPoint y: 137, endPoint x: 677, endPoint y: 134, distance: 46.8
click at [677, 134] on datatable-header-cell "OP" at bounding box center [680, 160] width 10 height 86
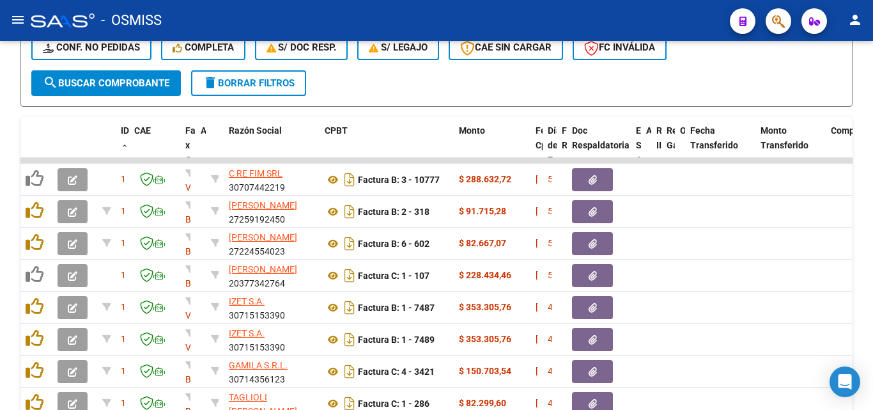
click at [854, 19] on mat-icon "person" at bounding box center [854, 19] width 15 height 15
click at [854, 19] on div at bounding box center [436, 205] width 873 height 410
click at [854, 19] on mat-icon "person" at bounding box center [854, 19] width 15 height 15
click at [834, 81] on button "exit_to_app Salir" at bounding box center [829, 84] width 78 height 31
